Goal: Information Seeking & Learning: Learn about a topic

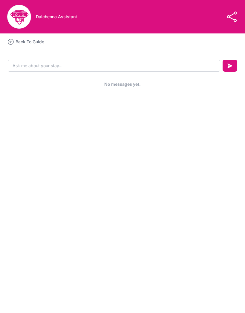
click at [19, 44] on h3 "Back To Guide" at bounding box center [30, 42] width 29 height 6
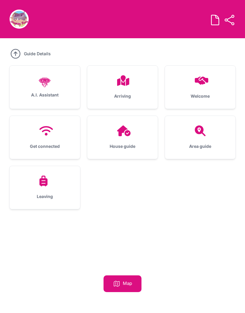
click at [110, 89] on div "Arriving" at bounding box center [122, 87] width 70 height 43
click at [182, 88] on div "Welcome" at bounding box center [200, 87] width 70 height 43
click at [108, 144] on h3 "House guide" at bounding box center [122, 146] width 51 height 6
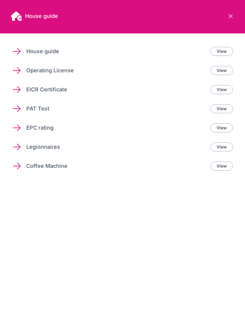
click at [33, 55] on p "House guide" at bounding box center [115, 51] width 179 height 8
click at [37, 54] on p "House guide" at bounding box center [115, 51] width 179 height 8
click at [19, 52] on icon at bounding box center [16, 51] width 7 height 6
click at [225, 44] on li "House guide View" at bounding box center [122, 51] width 230 height 19
click at [225, 53] on link "View" at bounding box center [221, 51] width 23 height 9
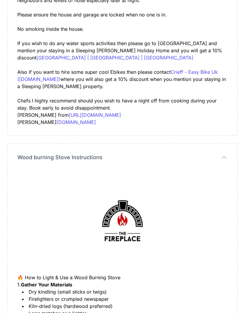
scroll to position [1700, 0]
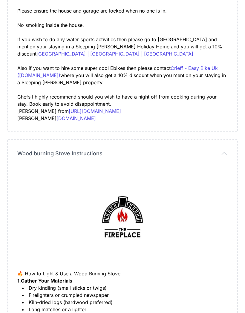
click at [73, 110] on link "[URL][DOMAIN_NAME]" at bounding box center [95, 111] width 52 height 6
click at [58, 120] on link "[DOMAIN_NAME]" at bounding box center [75, 118] width 39 height 6
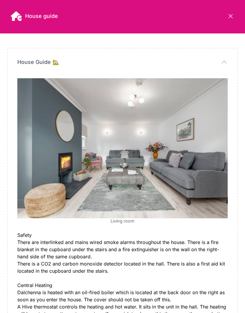
scroll to position [0, 0]
click at [24, 21] on div "House guide Close panel" at bounding box center [122, 16] width 245 height 33
click at [233, 19] on icon at bounding box center [230, 16] width 7 height 7
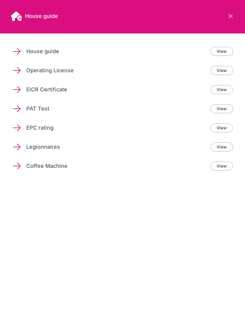
click at [26, 171] on li "Coffee Machine View" at bounding box center [122, 165] width 230 height 19
click at [224, 166] on link "View" at bounding box center [221, 165] width 23 height 9
